Goal: Task Accomplishment & Management: Manage account settings

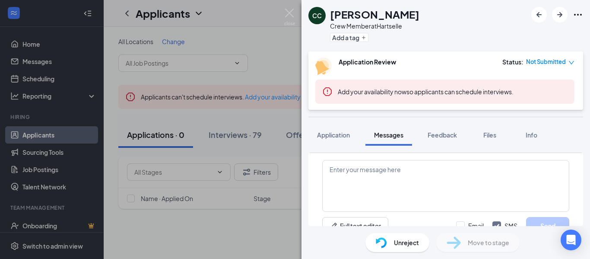
click at [289, 16] on img at bounding box center [289, 17] width 11 height 17
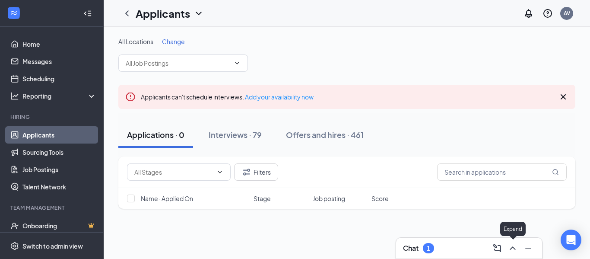
click at [514, 249] on icon "ChevronUp" at bounding box center [513, 248] width 10 height 10
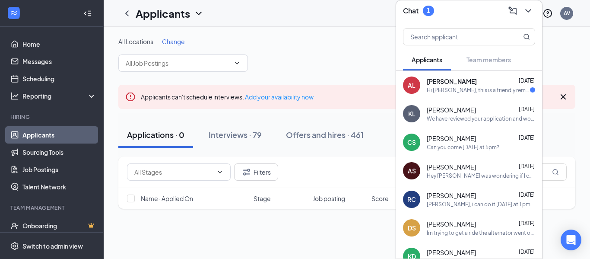
click at [479, 95] on div "AL [PERSON_NAME] [DATE] Hi [PERSON_NAME], this is a friendly reminder. Your mee…" at bounding box center [469, 85] width 146 height 29
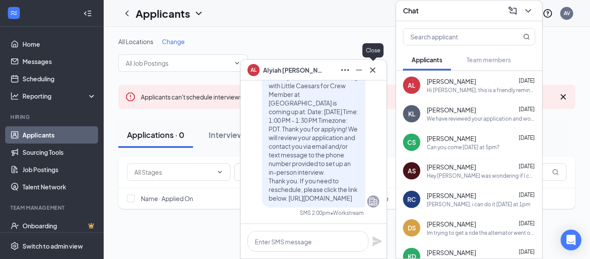
click at [373, 70] on icon "Cross" at bounding box center [372, 69] width 5 height 5
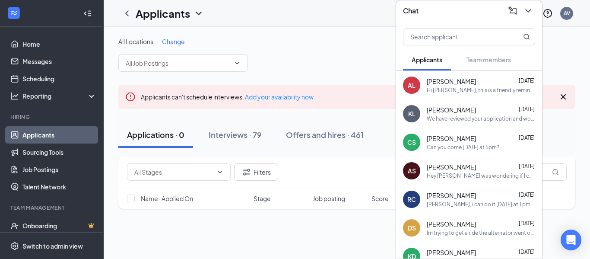
click at [454, 149] on div "Can you come [DATE] at 5pm?" at bounding box center [463, 146] width 73 height 7
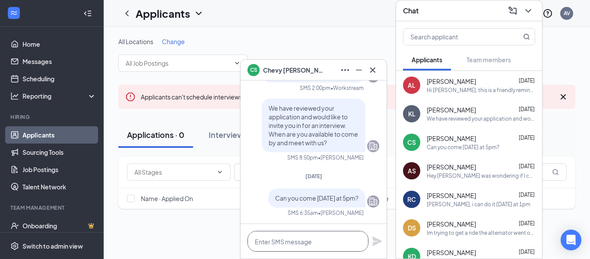
click at [295, 244] on textarea at bounding box center [307, 241] width 121 height 21
type textarea "Can you come in [DATE] at 5pm?"
click at [379, 244] on icon "Plane" at bounding box center [377, 241] width 10 height 10
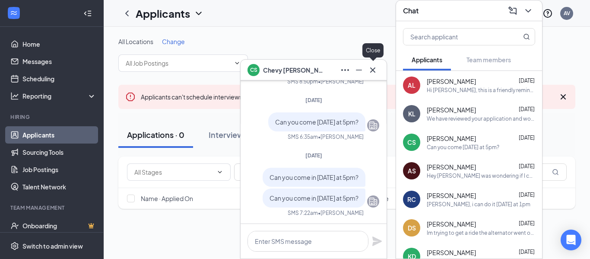
click at [372, 71] on icon "Cross" at bounding box center [373, 70] width 10 height 10
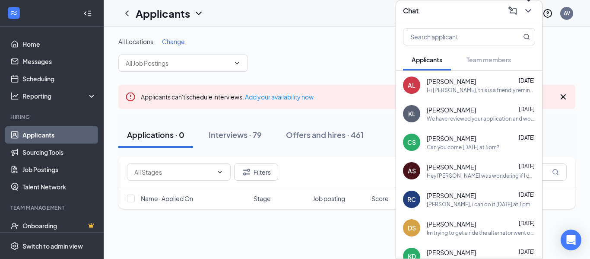
click at [526, 10] on icon "ChevronDown" at bounding box center [528, 11] width 10 height 10
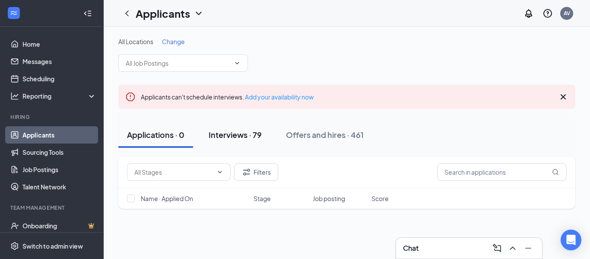
click at [238, 133] on div "Interviews · 79" at bounding box center [235, 134] width 53 height 11
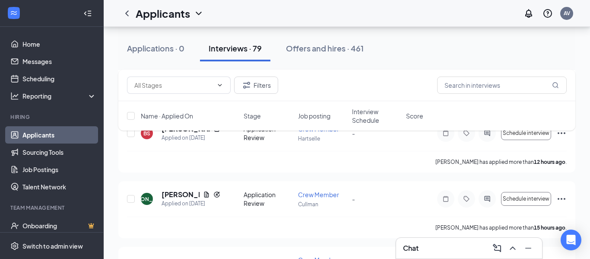
scroll to position [416, 0]
click at [181, 190] on h5 "[PERSON_NAME]" at bounding box center [181, 195] width 38 height 10
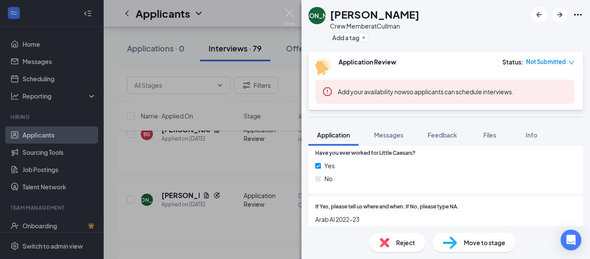
scroll to position [298, 0]
click at [289, 14] on img at bounding box center [289, 17] width 11 height 17
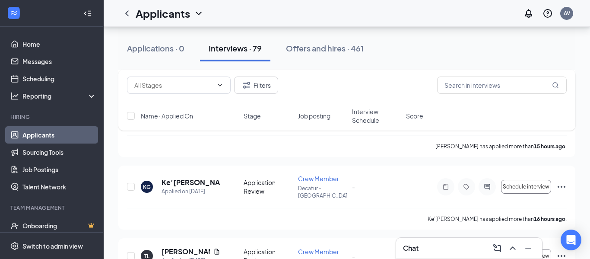
scroll to position [498, 0]
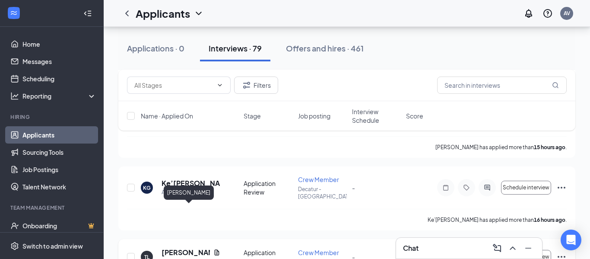
click at [179, 247] on h5 "[PERSON_NAME]" at bounding box center [186, 252] width 48 height 10
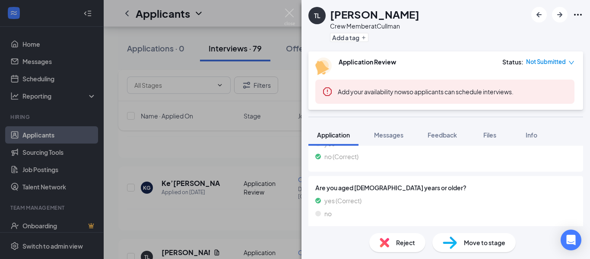
scroll to position [679, 0]
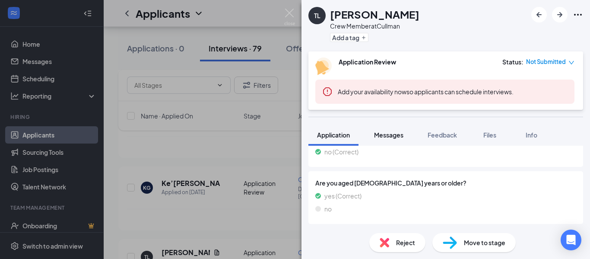
click at [392, 133] on span "Messages" at bounding box center [388, 135] width 29 height 8
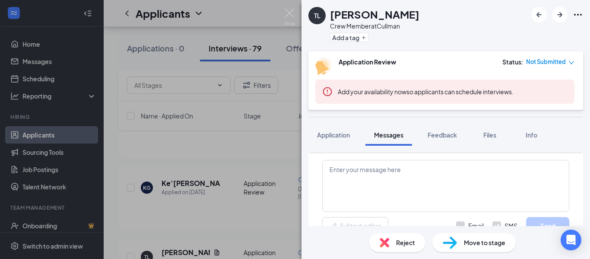
click at [458, 225] on input "Email" at bounding box center [470, 225] width 28 height 9
checkbox input "true"
click at [394, 186] on textarea at bounding box center [445, 186] width 247 height 52
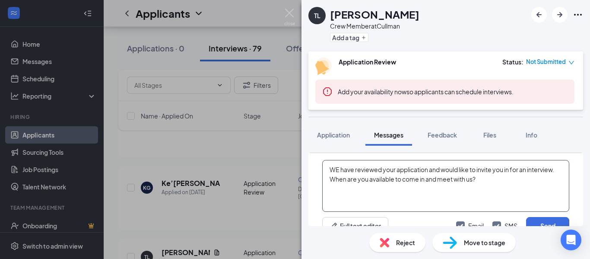
click at [340, 171] on textarea "WE have reviewed your application and would like to invite you in for an interv…" at bounding box center [445, 186] width 247 height 52
type textarea "We have reviewed your application and would like to invite you in for an interv…"
click at [555, 222] on button "Send" at bounding box center [547, 225] width 43 height 17
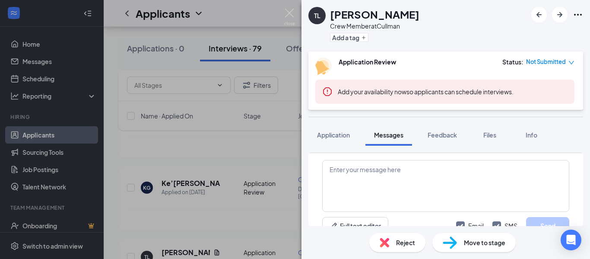
scroll to position [402, 0]
click at [290, 13] on img at bounding box center [289, 17] width 11 height 17
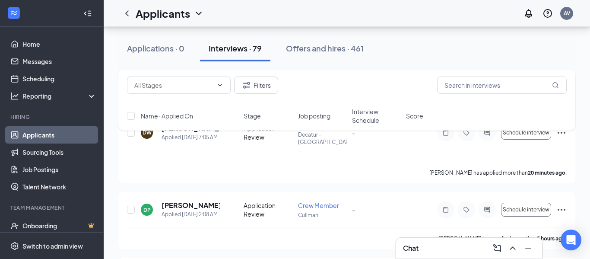
scroll to position [121, 0]
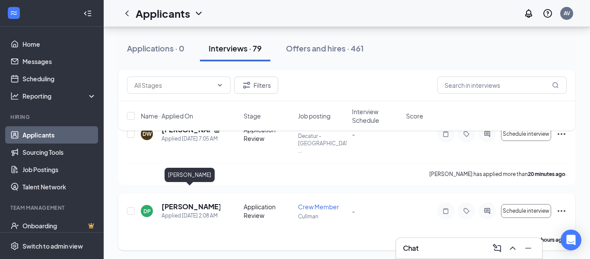
click at [189, 202] on h5 "[PERSON_NAME]" at bounding box center [191, 207] width 59 height 10
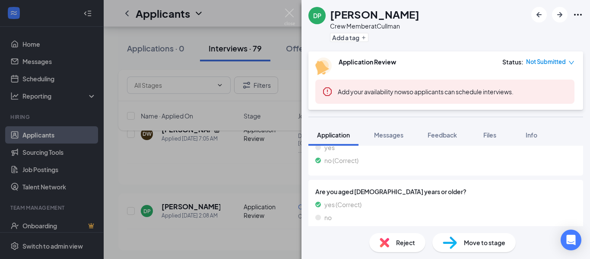
scroll to position [761, 0]
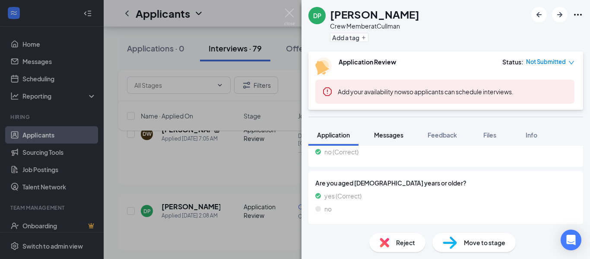
click at [390, 136] on span "Messages" at bounding box center [388, 135] width 29 height 8
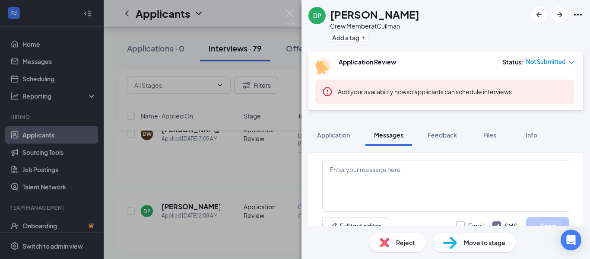
click at [457, 223] on input "Email" at bounding box center [470, 225] width 28 height 9
checkbox input "true"
click at [422, 166] on textarea at bounding box center [445, 186] width 247 height 52
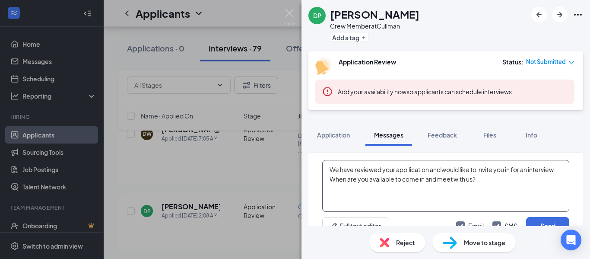
click at [411, 170] on textarea "We have reviewed your appllication and would like to invite you in for an inter…" at bounding box center [445, 186] width 247 height 52
click at [521, 189] on textarea "We have reviewed your application and would like to invite you in for an interv…" at bounding box center [445, 186] width 247 height 52
type textarea "We have reviewed your application and would like to invite you in for an interv…"
click at [537, 221] on button "Send" at bounding box center [547, 225] width 43 height 17
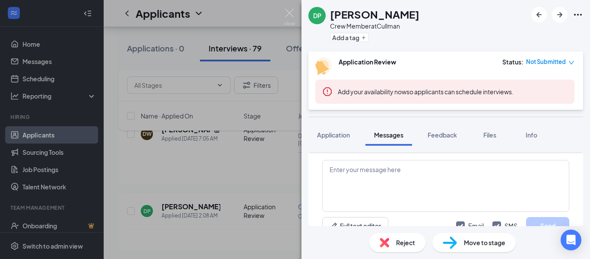
scroll to position [448, 0]
click at [289, 14] on img at bounding box center [289, 17] width 11 height 17
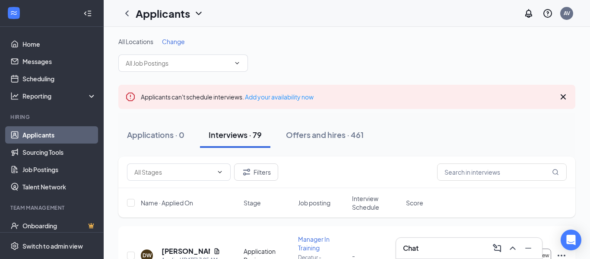
click at [181, 40] on span "Change" at bounding box center [173, 42] width 23 height 8
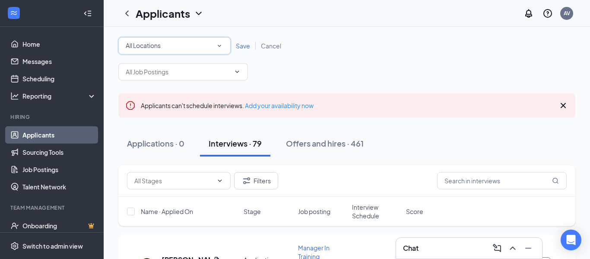
click at [180, 51] on div "All Locations All Locations" at bounding box center [174, 45] width 112 height 17
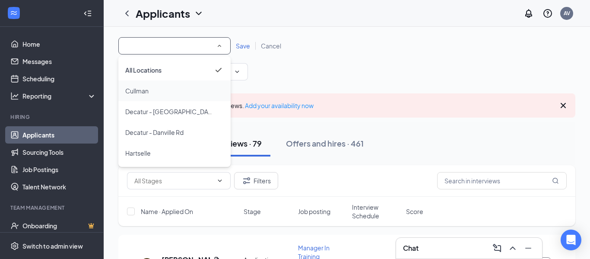
click at [171, 92] on div "Cullman" at bounding box center [174, 91] width 98 height 10
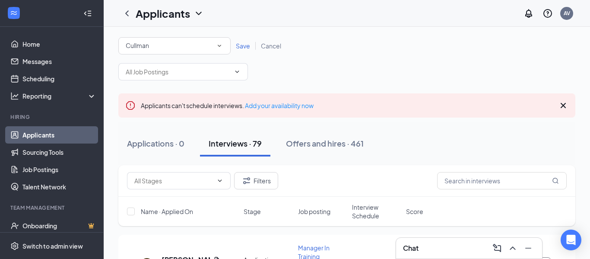
click at [245, 48] on span "Save" at bounding box center [243, 46] width 14 height 8
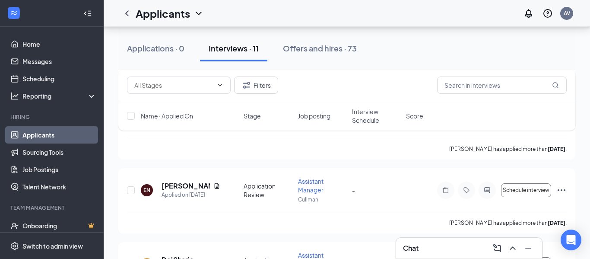
scroll to position [526, 0]
click at [184, 186] on h5 "[PERSON_NAME]" at bounding box center [186, 186] width 48 height 10
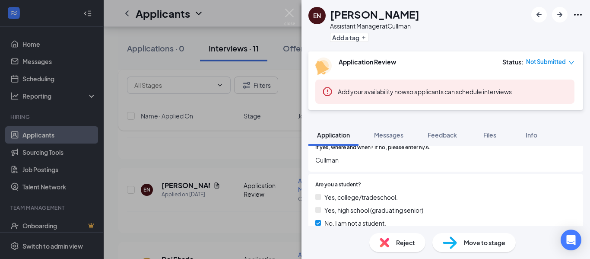
scroll to position [192, 0]
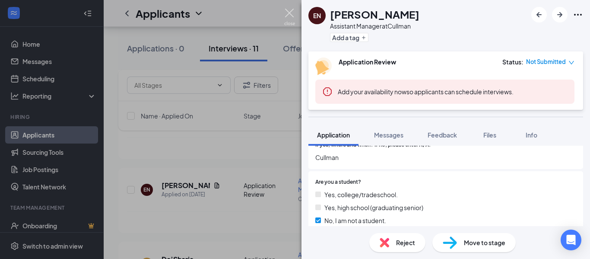
click at [289, 13] on img at bounding box center [289, 17] width 11 height 17
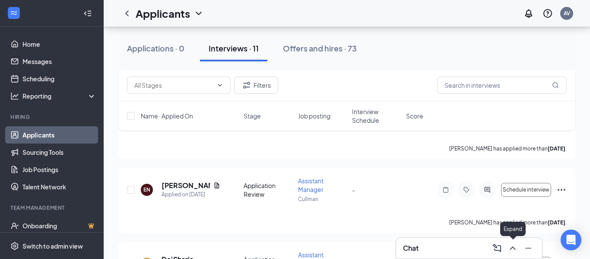
click at [511, 248] on icon "ChevronUp" at bounding box center [513, 247] width 6 height 3
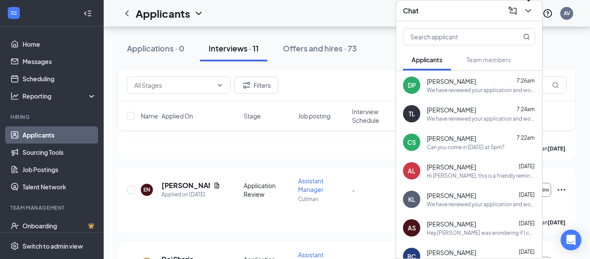
click at [529, 17] on button at bounding box center [528, 11] width 14 height 14
